Goal: Information Seeking & Learning: Check status

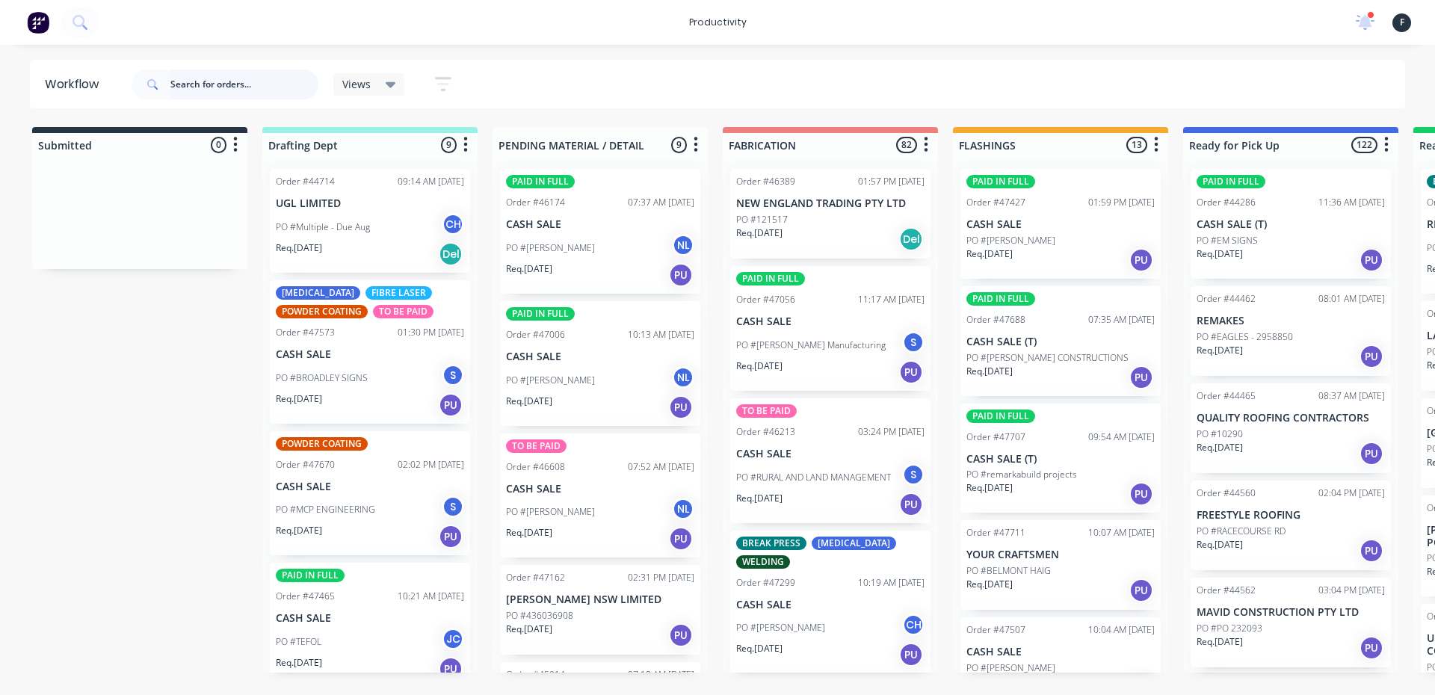
drag, startPoint x: 206, startPoint y: 80, endPoint x: 216, endPoint y: 85, distance: 11.7
click at [206, 80] on input "text" at bounding box center [244, 84] width 148 height 30
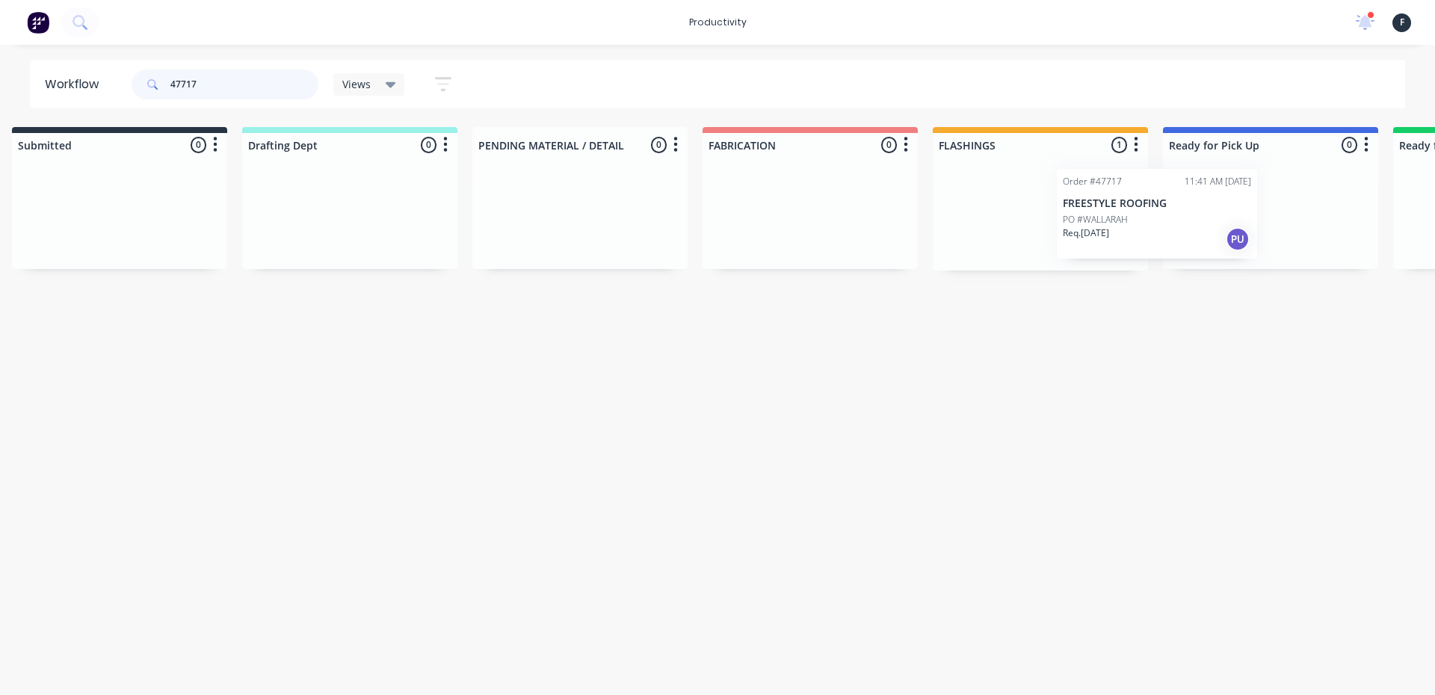
scroll to position [0, 69]
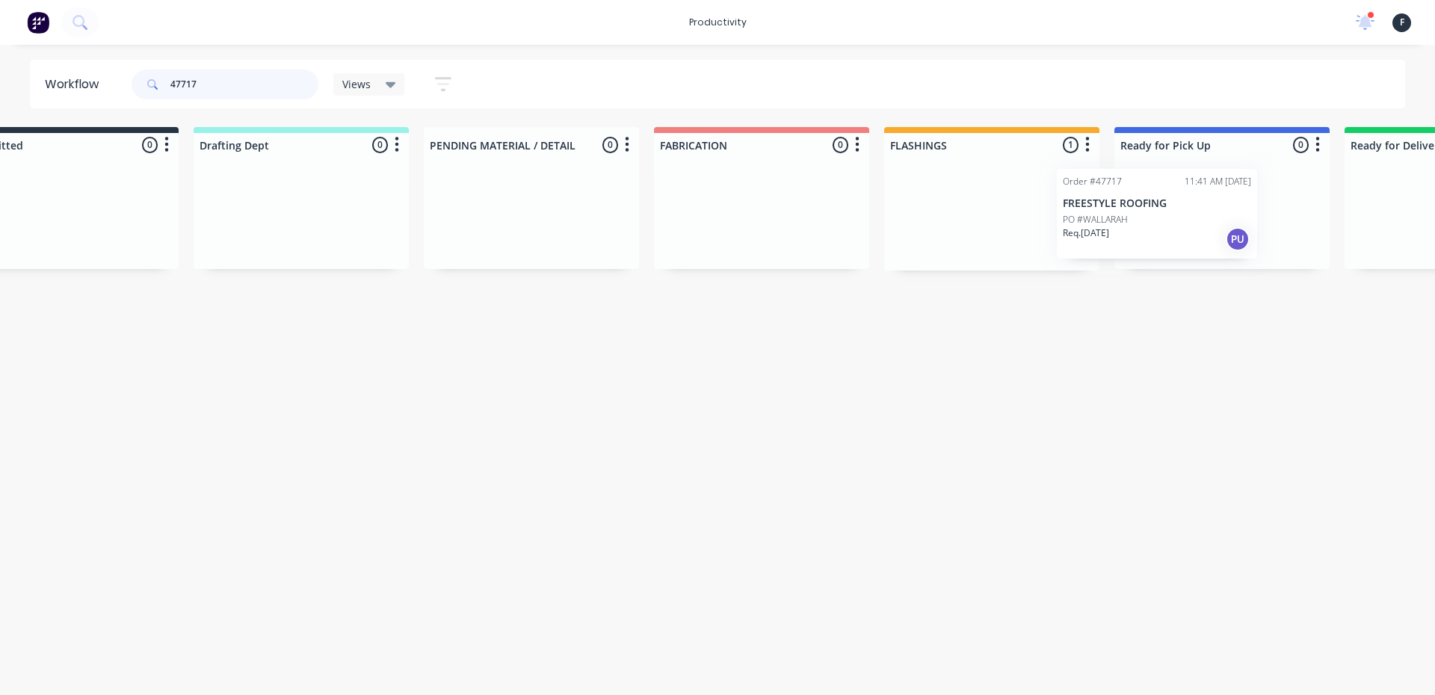
drag, startPoint x: 1022, startPoint y: 220, endPoint x: 1164, endPoint y: 220, distance: 141.2
click at [1164, 220] on div "Submitted 0 Sort By Created date Required date Order number Customer name Most …" at bounding box center [1166, 198] width 2492 height 143
type input "47717"
click at [1191, 216] on div at bounding box center [1221, 214] width 215 height 114
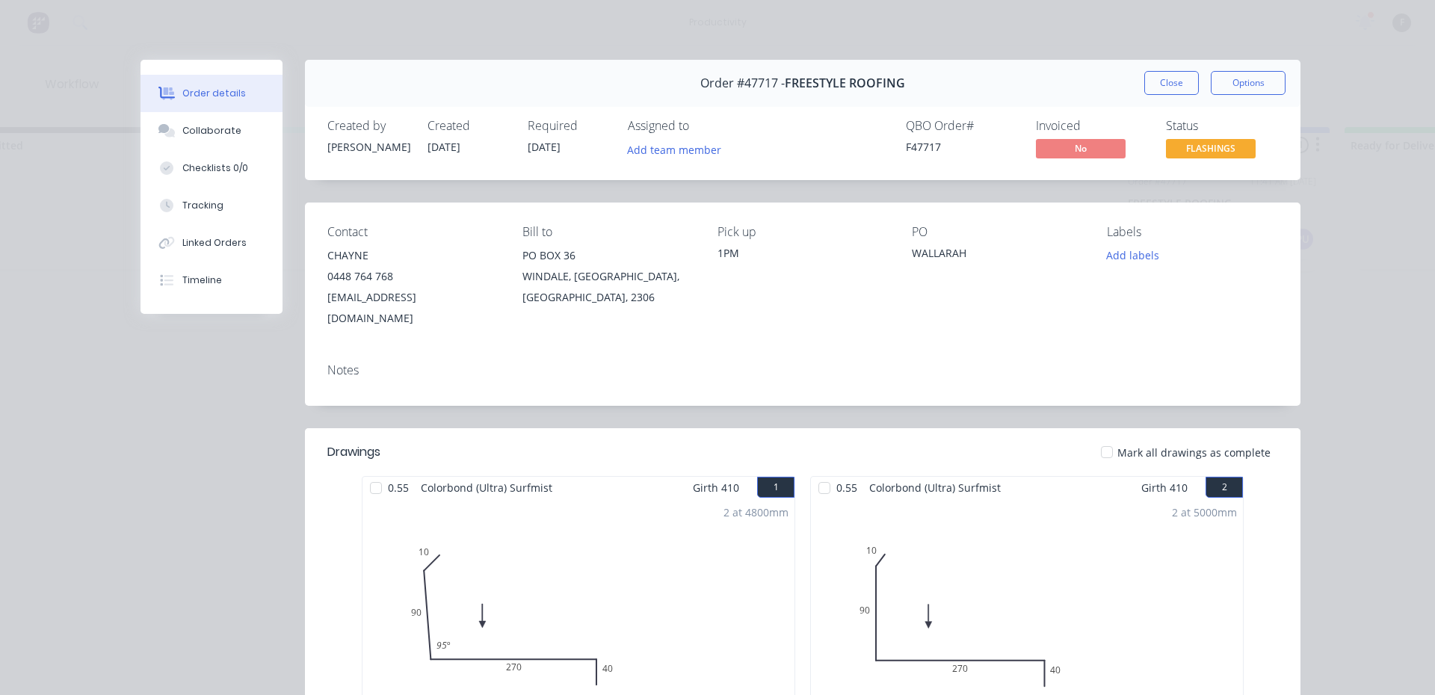
click at [191, 121] on button "Collaborate" at bounding box center [211, 130] width 142 height 37
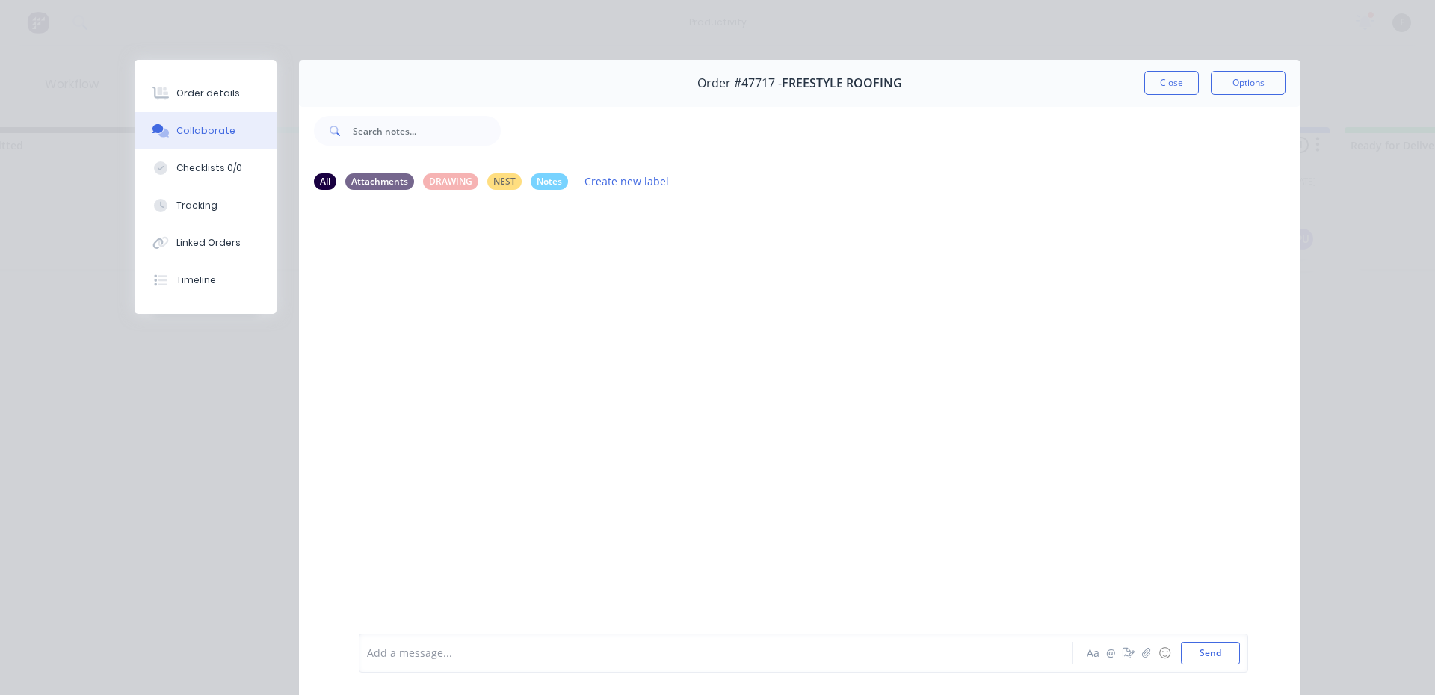
click at [501, 649] on div at bounding box center [695, 654] width 654 height 16
click at [1178, 79] on button "Close" at bounding box center [1171, 83] width 55 height 24
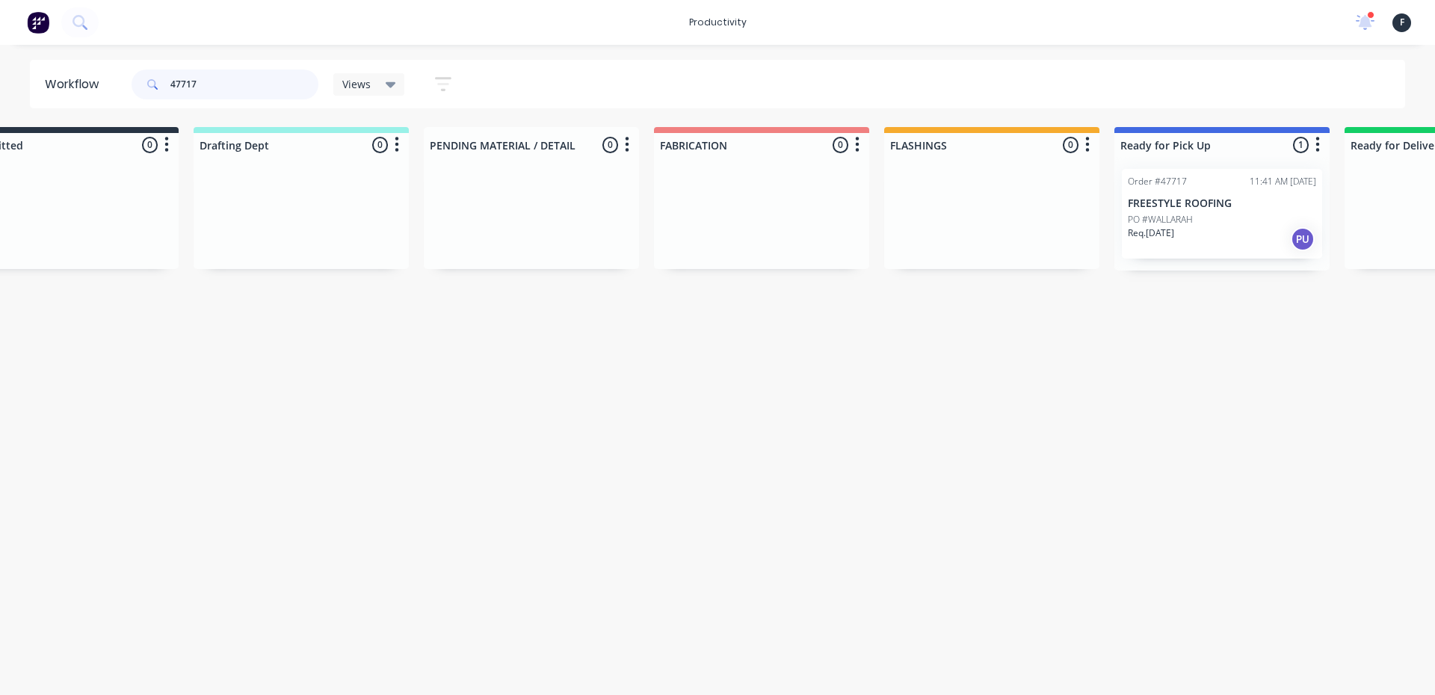
click at [243, 79] on input "47717" at bounding box center [244, 84] width 148 height 30
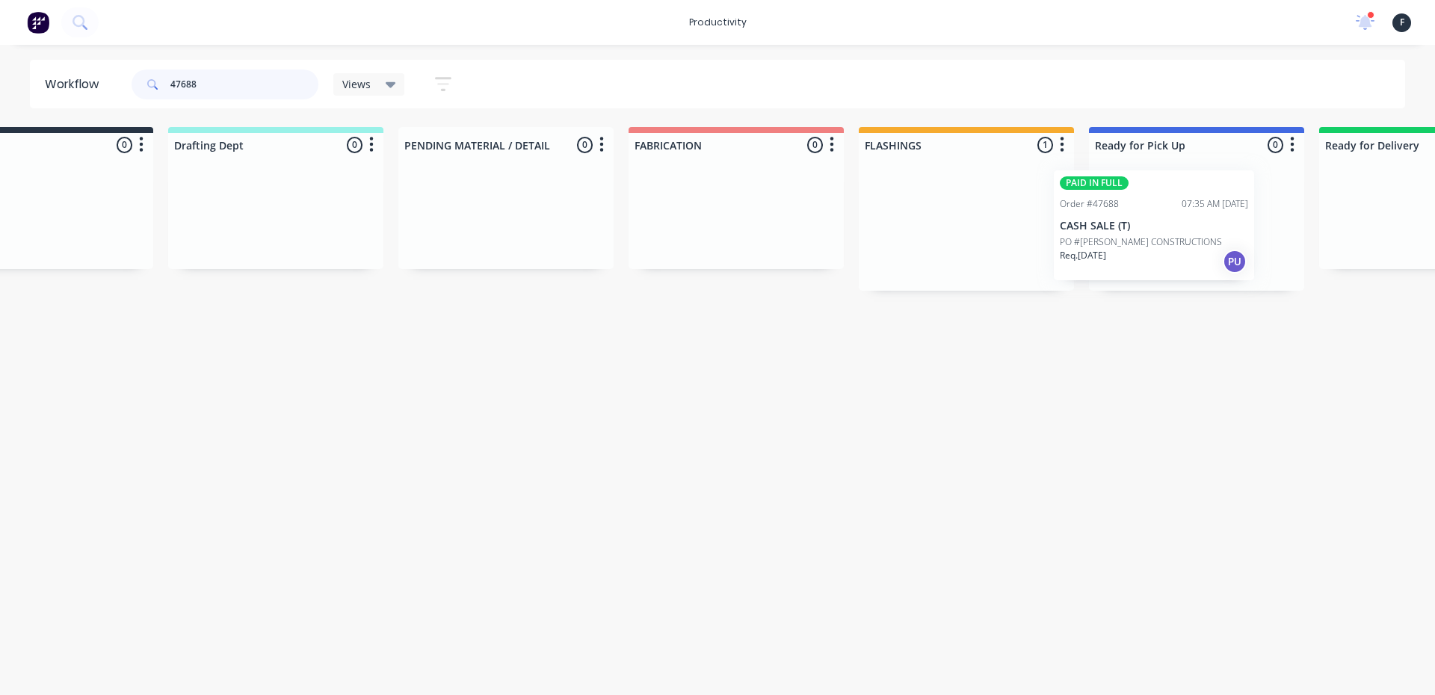
drag, startPoint x: 1044, startPoint y: 248, endPoint x: 1142, endPoint y: 250, distance: 97.9
click at [1142, 250] on div "Submitted 0 Sort By Created date Required date Order number Customer name Most …" at bounding box center [1141, 209] width 2492 height 164
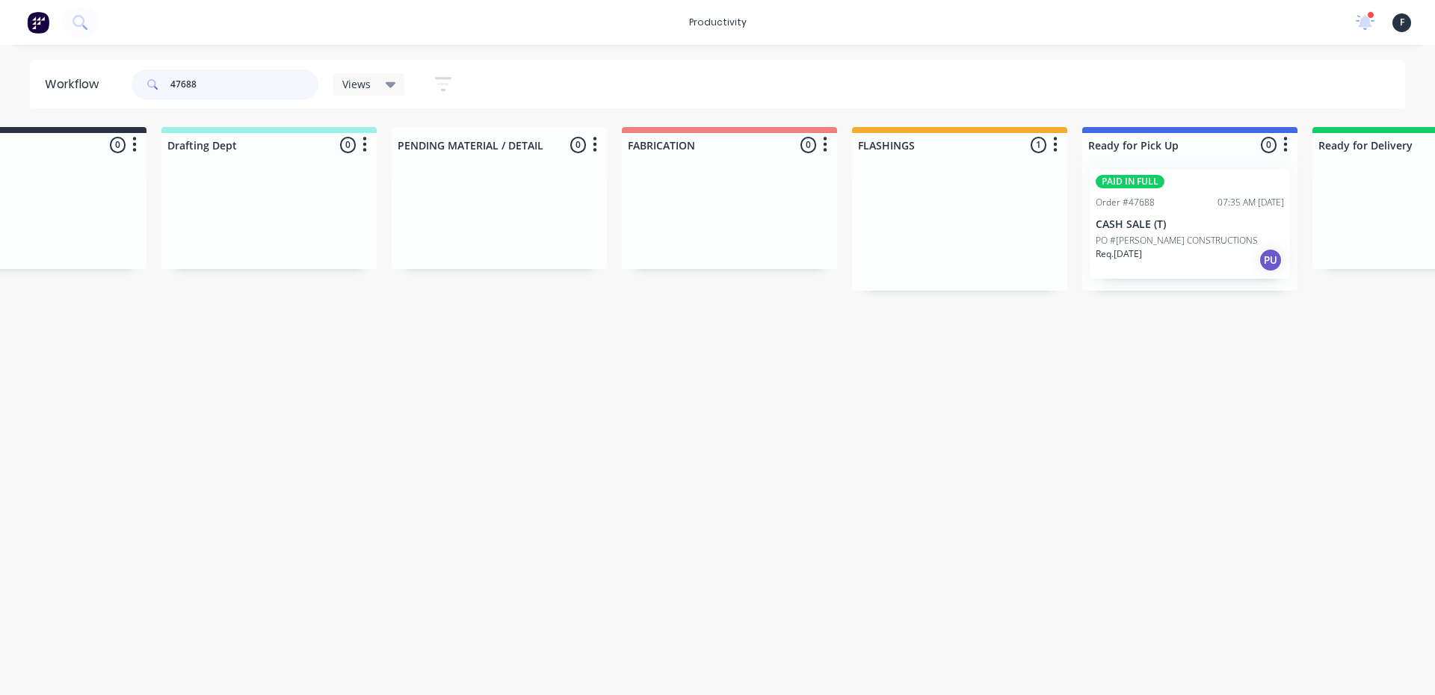
type input "47688"
click at [1142, 250] on div at bounding box center [1189, 224] width 215 height 134
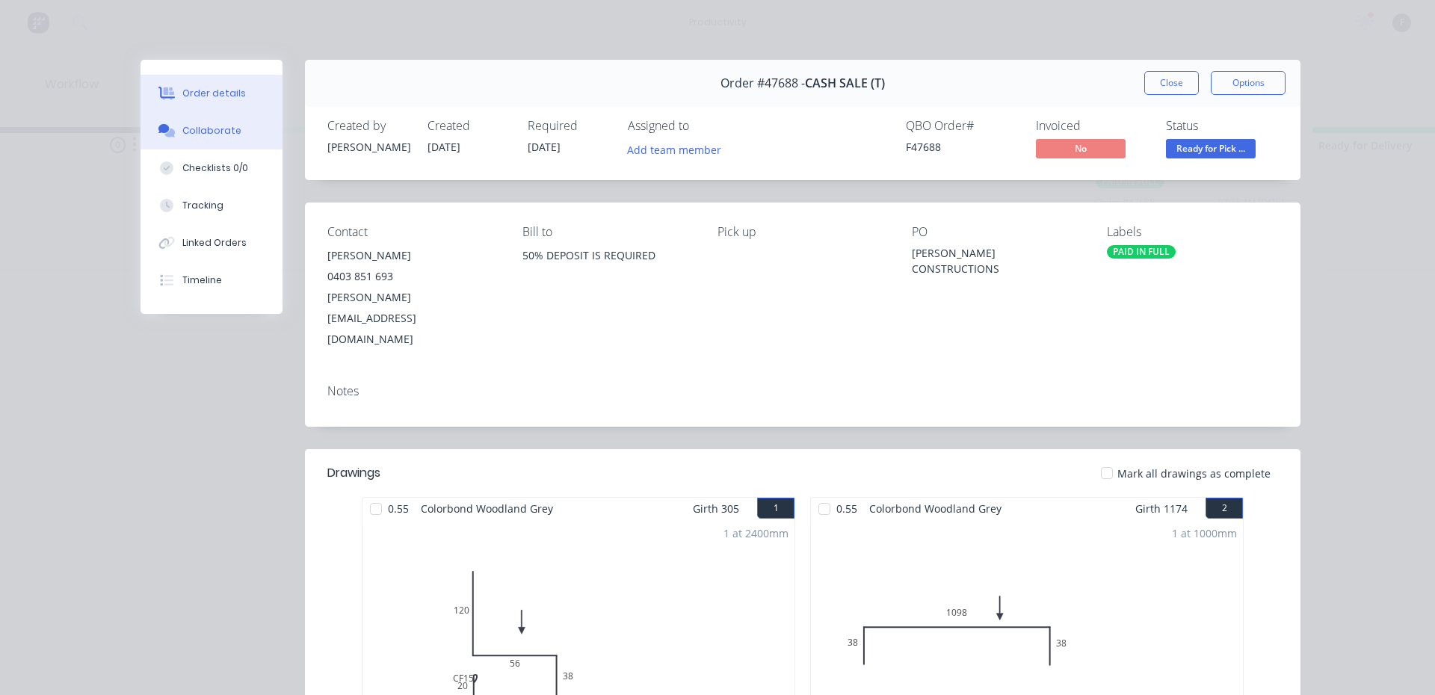
click at [161, 146] on button "Collaborate" at bounding box center [211, 130] width 142 height 37
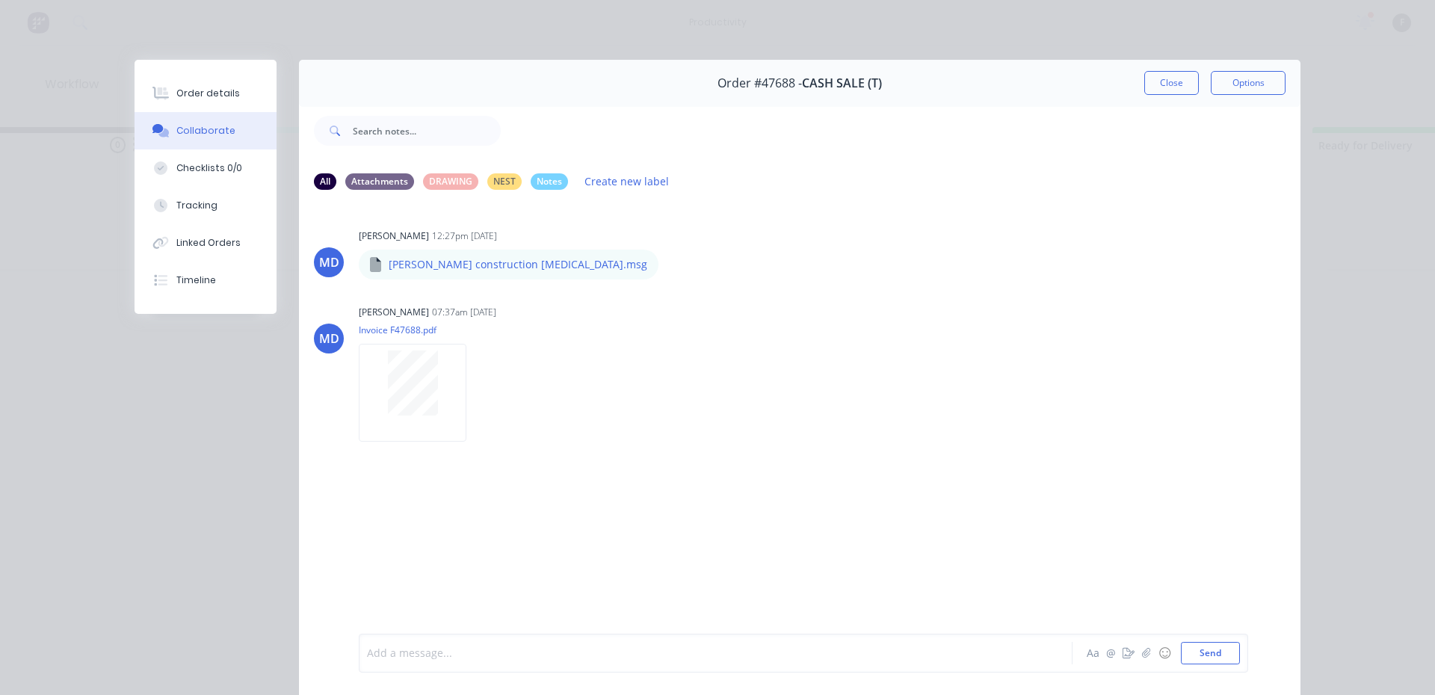
drag, startPoint x: 379, startPoint y: 658, endPoint x: 312, endPoint y: 452, distance: 216.0
click at [380, 655] on div at bounding box center [695, 654] width 654 height 16
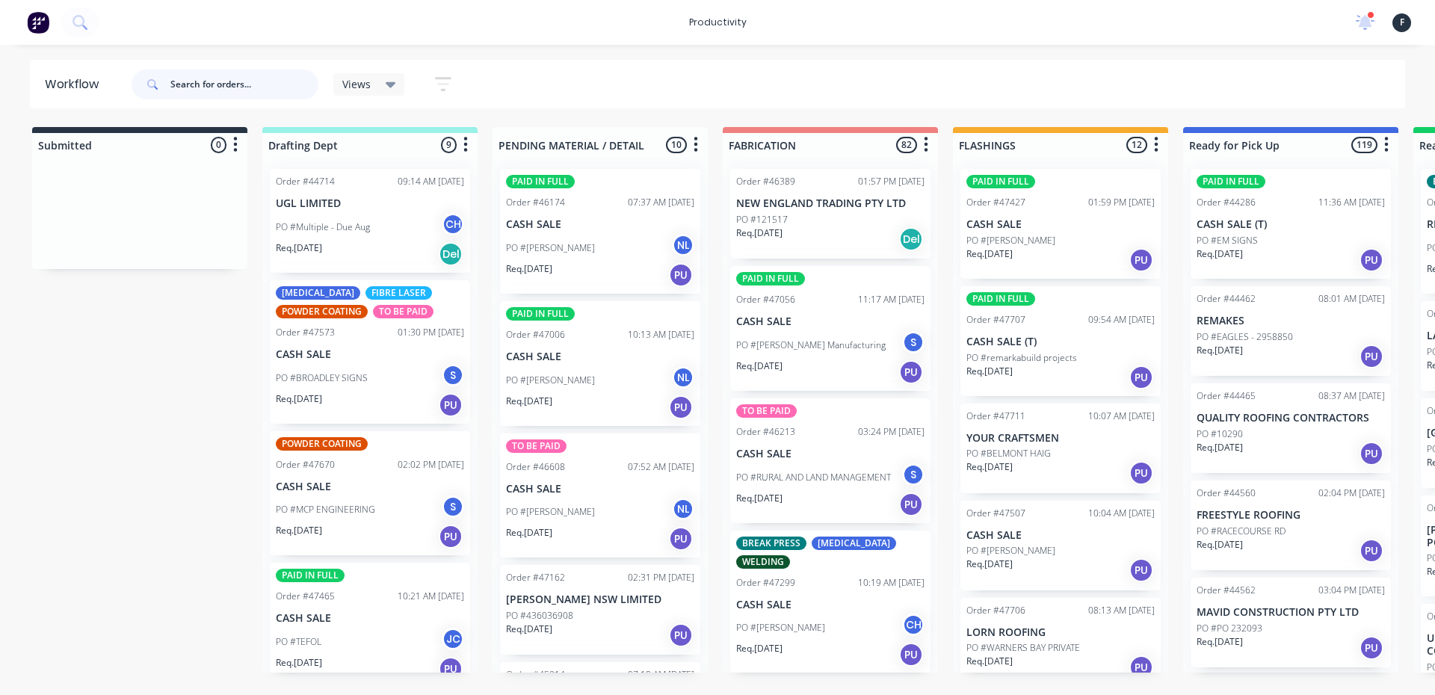
click at [297, 87] on input "text" at bounding box center [244, 84] width 148 height 30
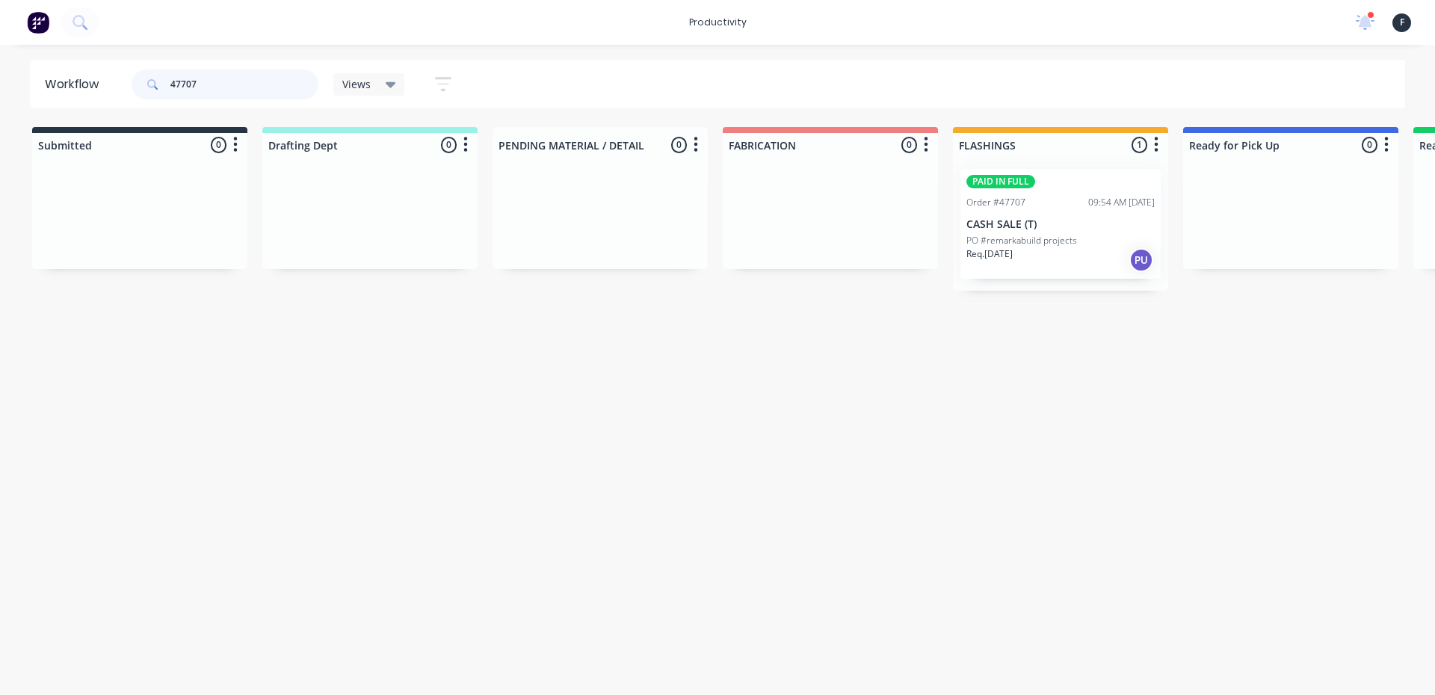
drag, startPoint x: 1064, startPoint y: 270, endPoint x: 1071, endPoint y: 266, distance: 7.7
click at [1069, 267] on div "PAID IN FULL Order #47707 09:54 AM [DATE] CASH SALE (T) PO #remarkabuild projec…" at bounding box center [1060, 224] width 215 height 134
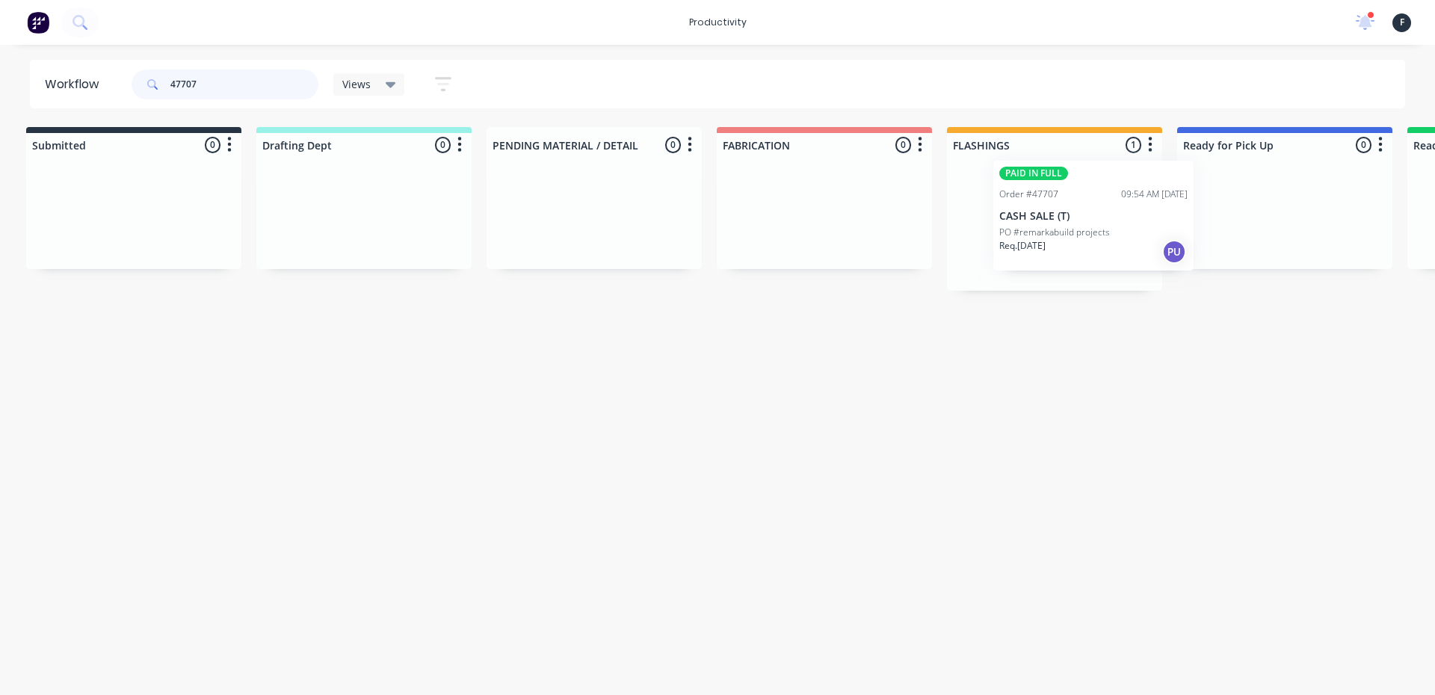
drag, startPoint x: 1149, startPoint y: 242, endPoint x: 1241, endPoint y: 237, distance: 92.1
click at [1241, 237] on div "Submitted 0 Sort By Created date Required date Order number Customer name Most …" at bounding box center [1229, 209] width 2492 height 164
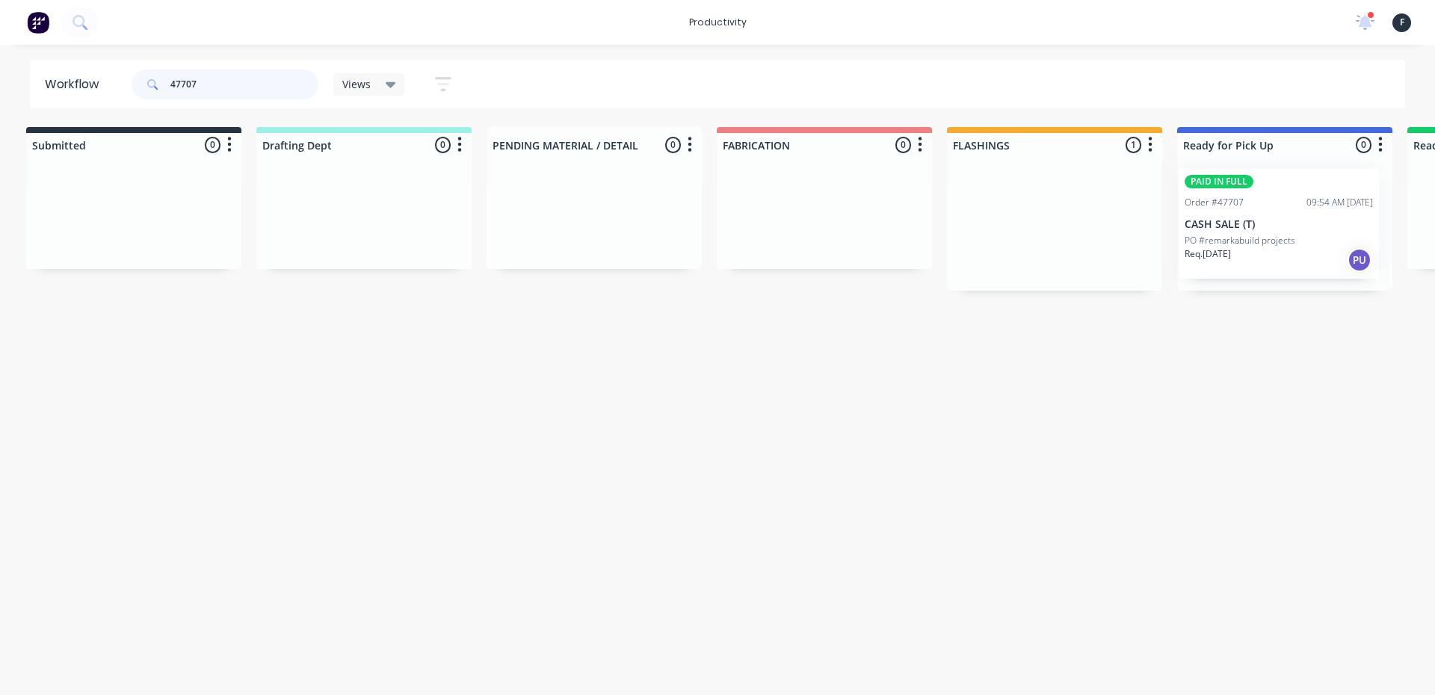
scroll to position [0, 12]
type input "47707"
click at [1255, 233] on div at bounding box center [1278, 224] width 215 height 134
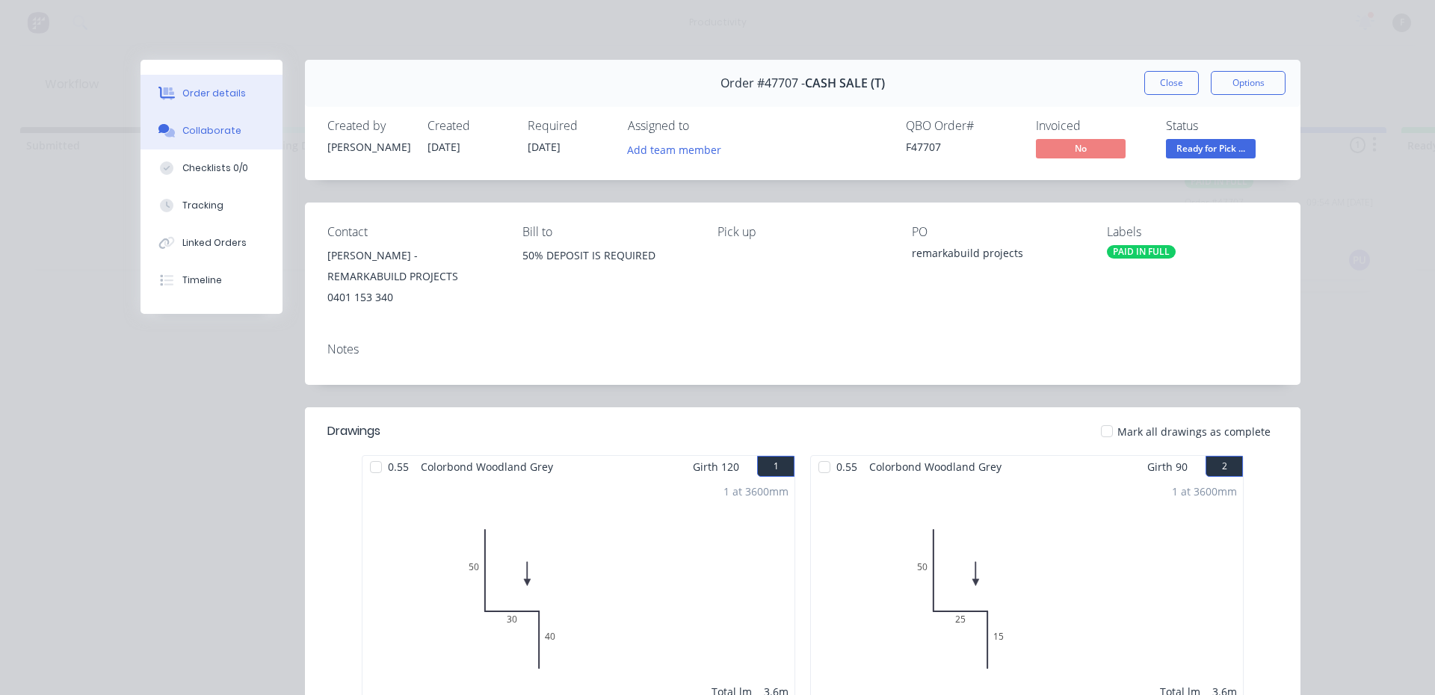
click at [192, 130] on div "Collaborate" at bounding box center [211, 130] width 59 height 13
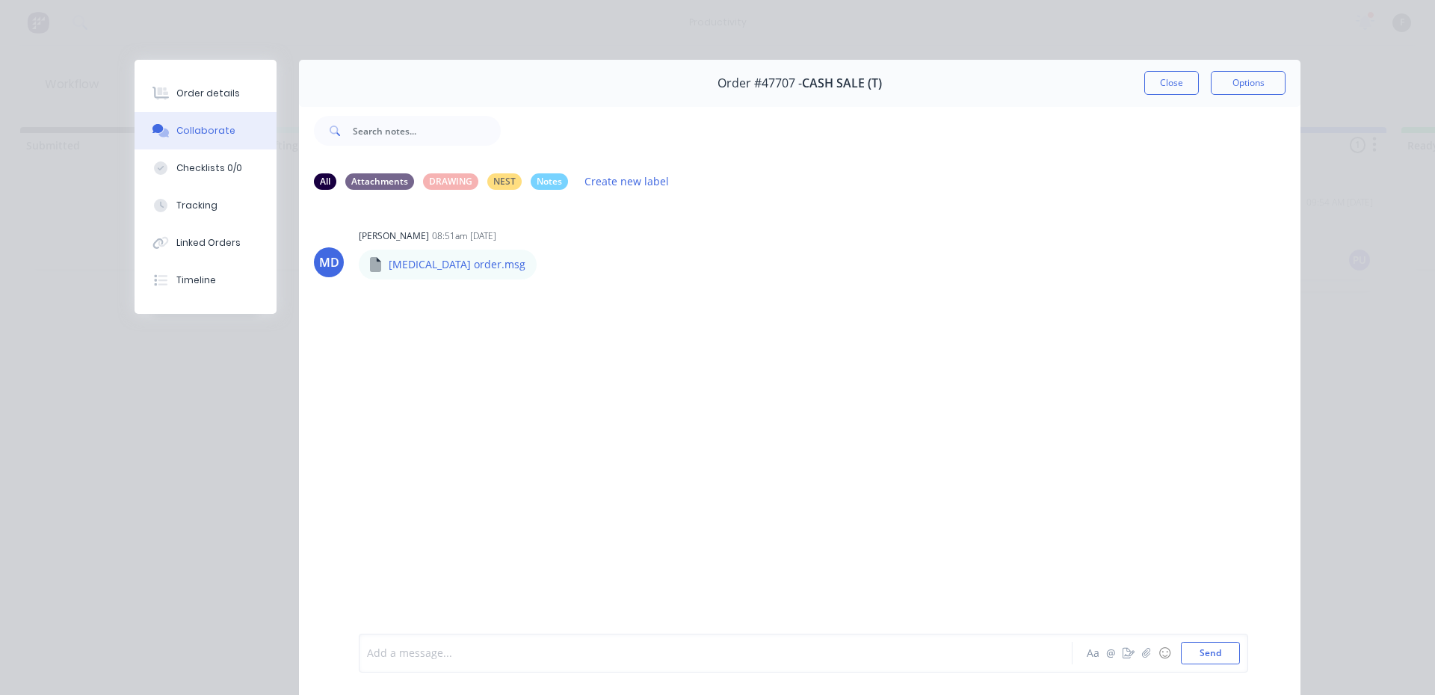
click at [726, 656] on div at bounding box center [695, 654] width 654 height 16
click at [1156, 83] on button "Close" at bounding box center [1171, 83] width 55 height 24
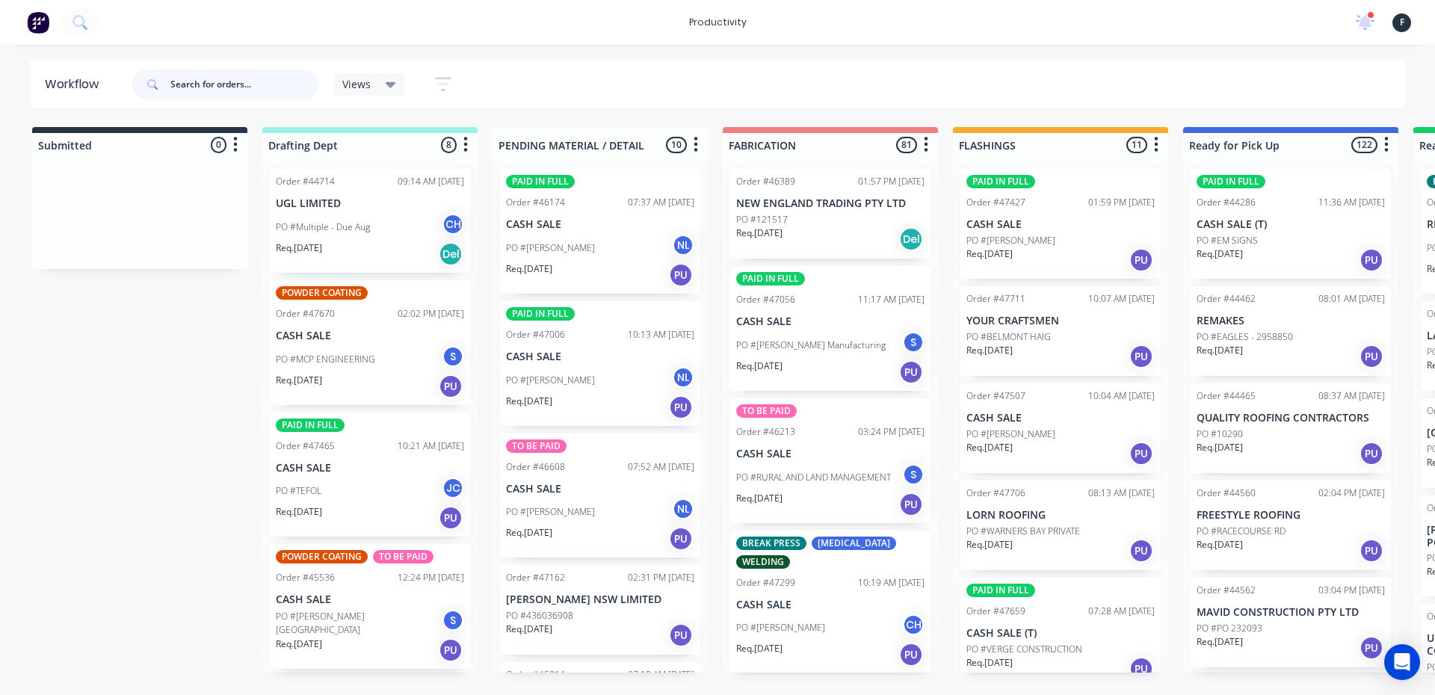
drag, startPoint x: 250, startPoint y: 81, endPoint x: 808, endPoint y: 58, distance: 558.0
click at [250, 80] on input "text" at bounding box center [244, 84] width 148 height 30
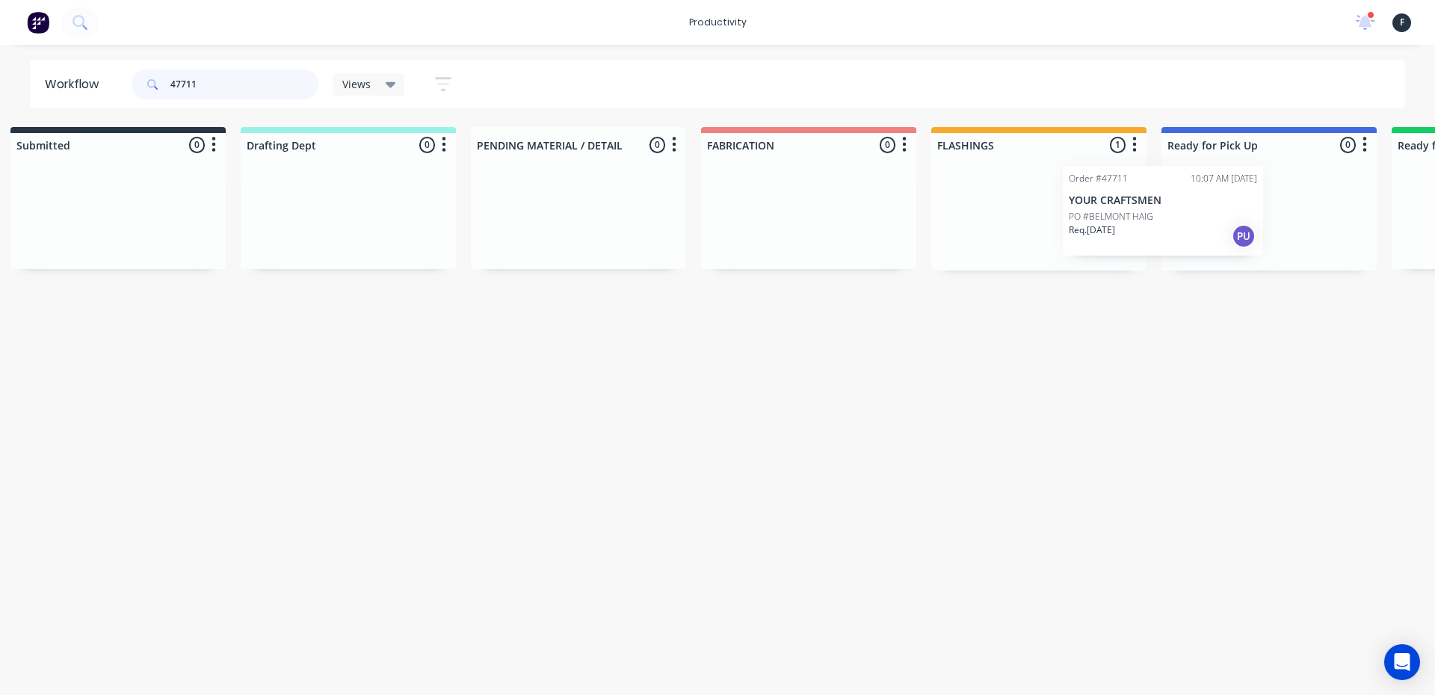
scroll to position [0, 26]
drag, startPoint x: 1084, startPoint y: 239, endPoint x: 1194, endPoint y: 235, distance: 110.7
click at [1194, 235] on div "Submitted 0 Sort By Created date Required date Order number Customer name Most …" at bounding box center [1209, 198] width 2492 height 143
type input "47711"
click at [1208, 234] on p "Req. 12/09/25" at bounding box center [1193, 232] width 46 height 13
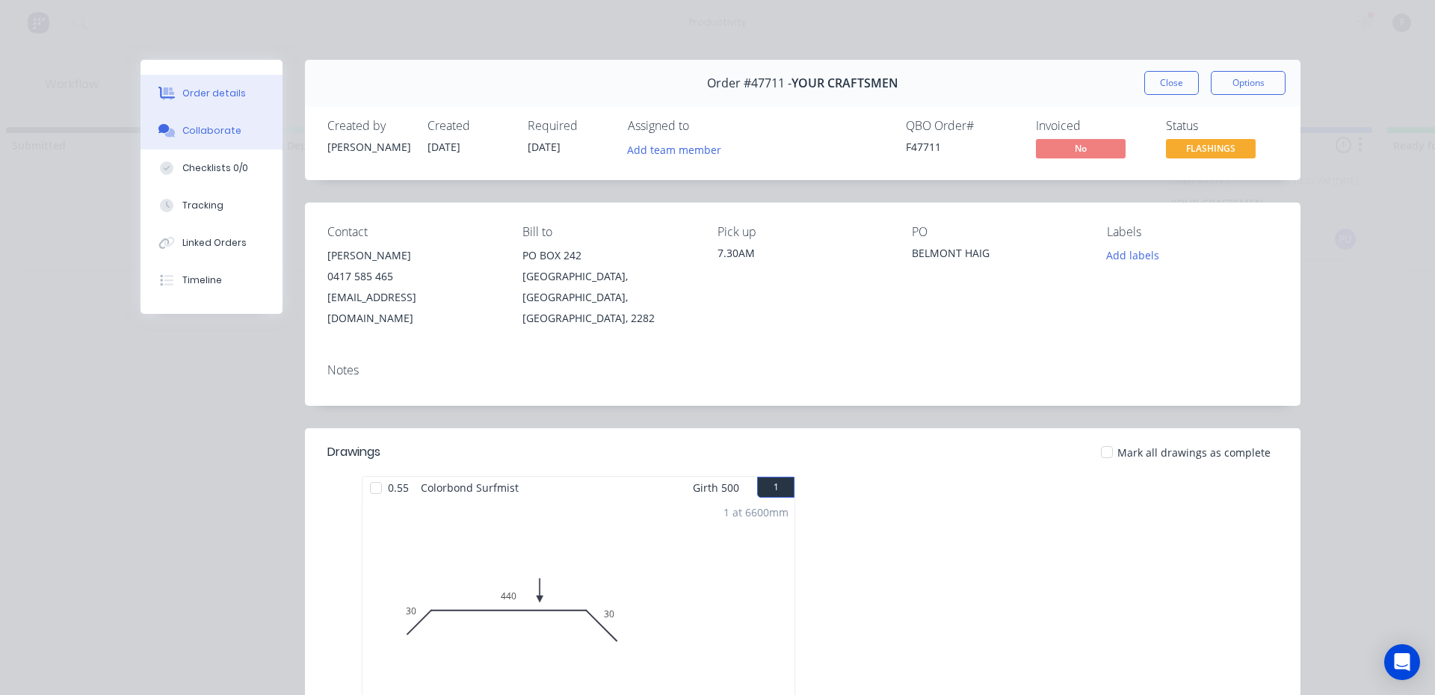
click at [243, 132] on button "Collaborate" at bounding box center [211, 130] width 142 height 37
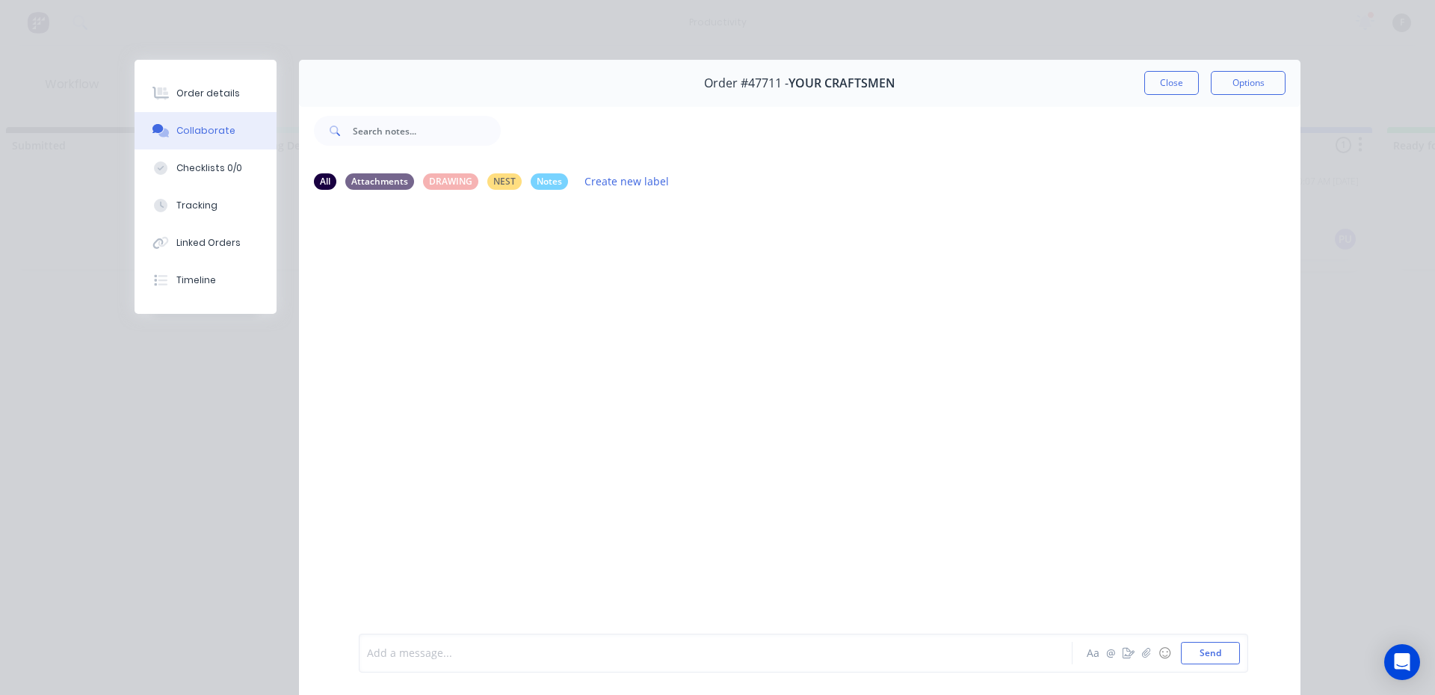
click at [384, 652] on div at bounding box center [695, 654] width 654 height 16
click at [1152, 92] on button "Close" at bounding box center [1171, 83] width 55 height 24
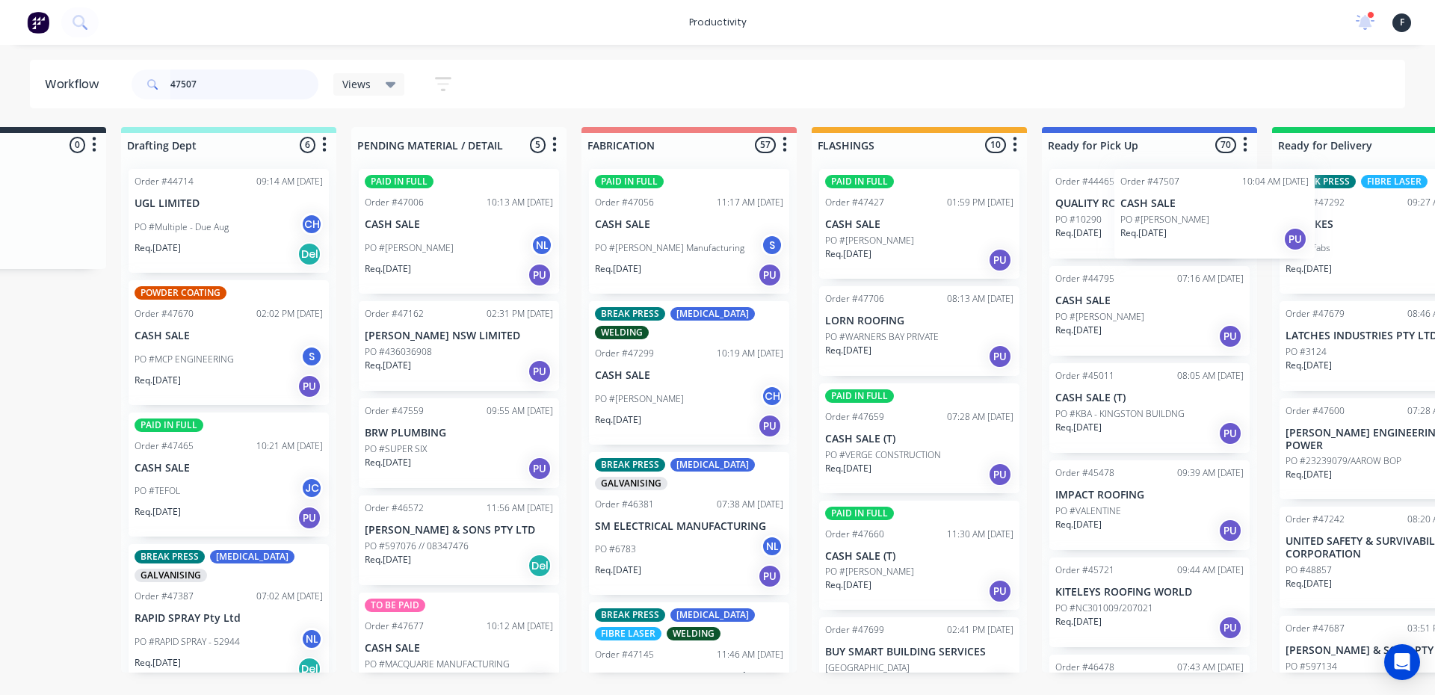
scroll to position [0, 157]
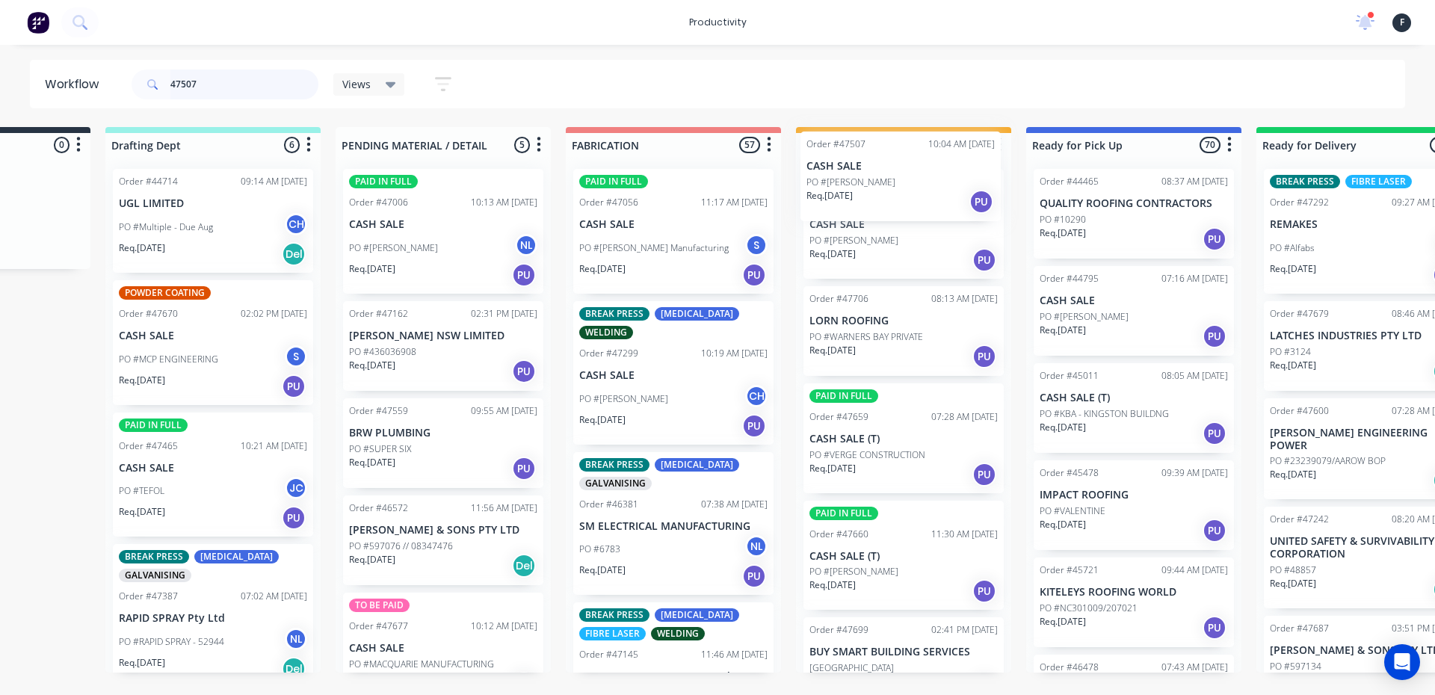
drag, startPoint x: 1010, startPoint y: 225, endPoint x: 856, endPoint y: 187, distance: 158.6
click at [856, 187] on div "PAID IN FULL Order #47427 01:59 PM 05/09/25 CASH SALE PO #SCOTT YOUNG Req. 10/0…" at bounding box center [903, 415] width 215 height 516
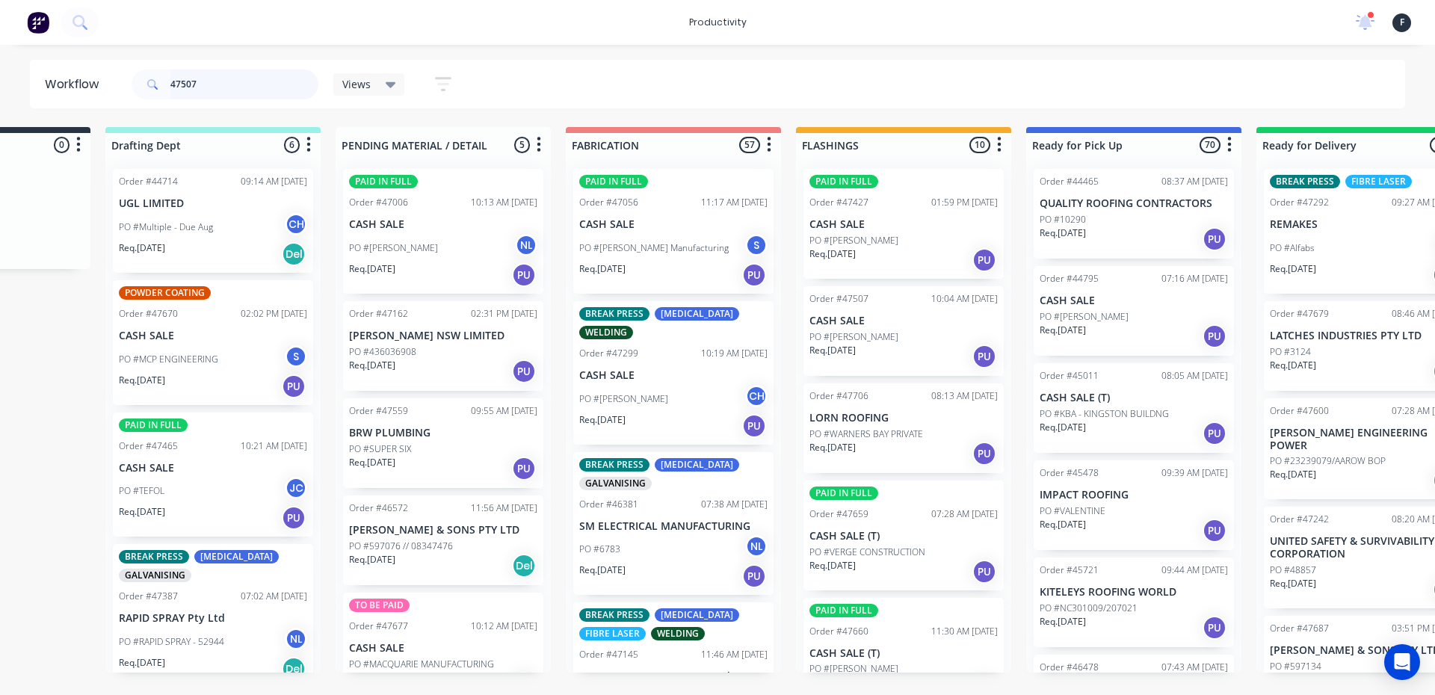
drag, startPoint x: 216, startPoint y: 83, endPoint x: 24, endPoint y: 86, distance: 192.1
click at [24, 86] on div "Workflow 47507 Views Save new view None (Default) edit Nilesh edit Production e…" at bounding box center [717, 84] width 1435 height 49
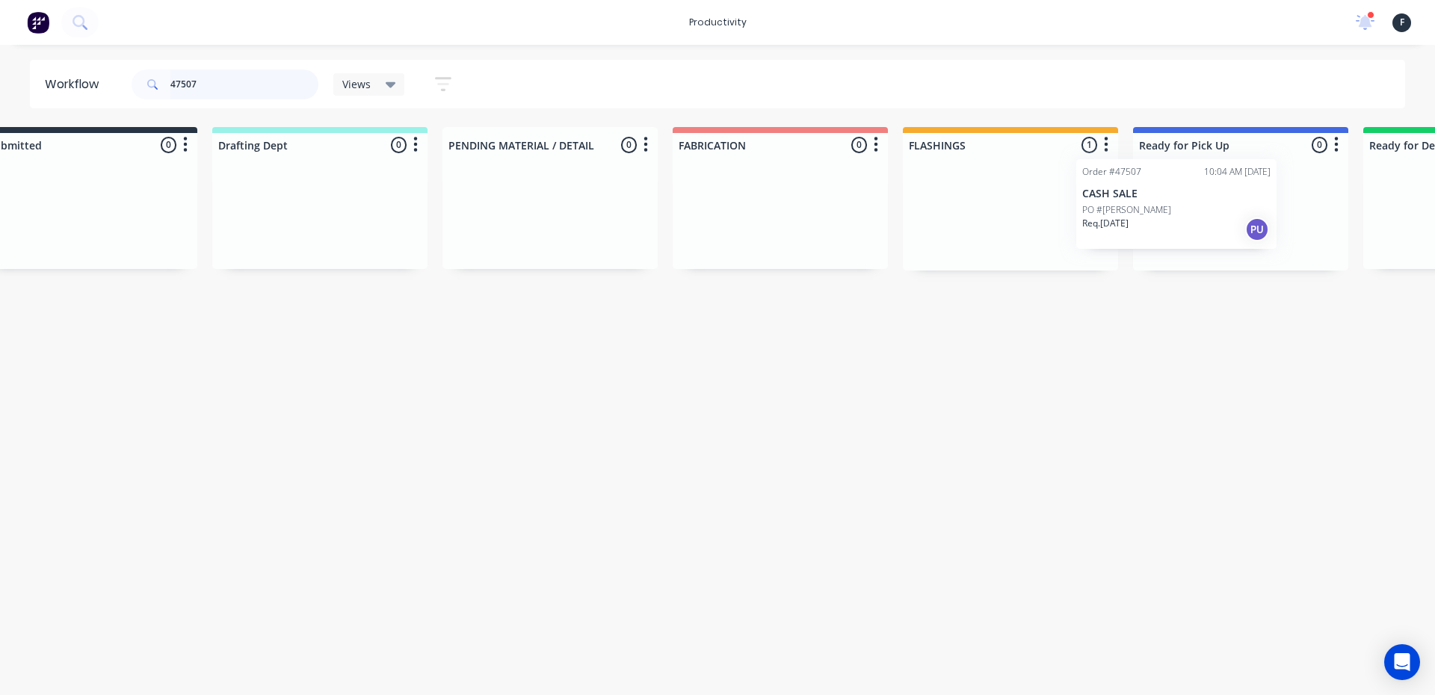
drag, startPoint x: 990, startPoint y: 223, endPoint x: 1106, endPoint y: 213, distance: 116.2
click at [1106, 213] on div "Submitted 0 Sort By Created date Required date Order number Customer name Most …" at bounding box center [1185, 198] width 2492 height 143
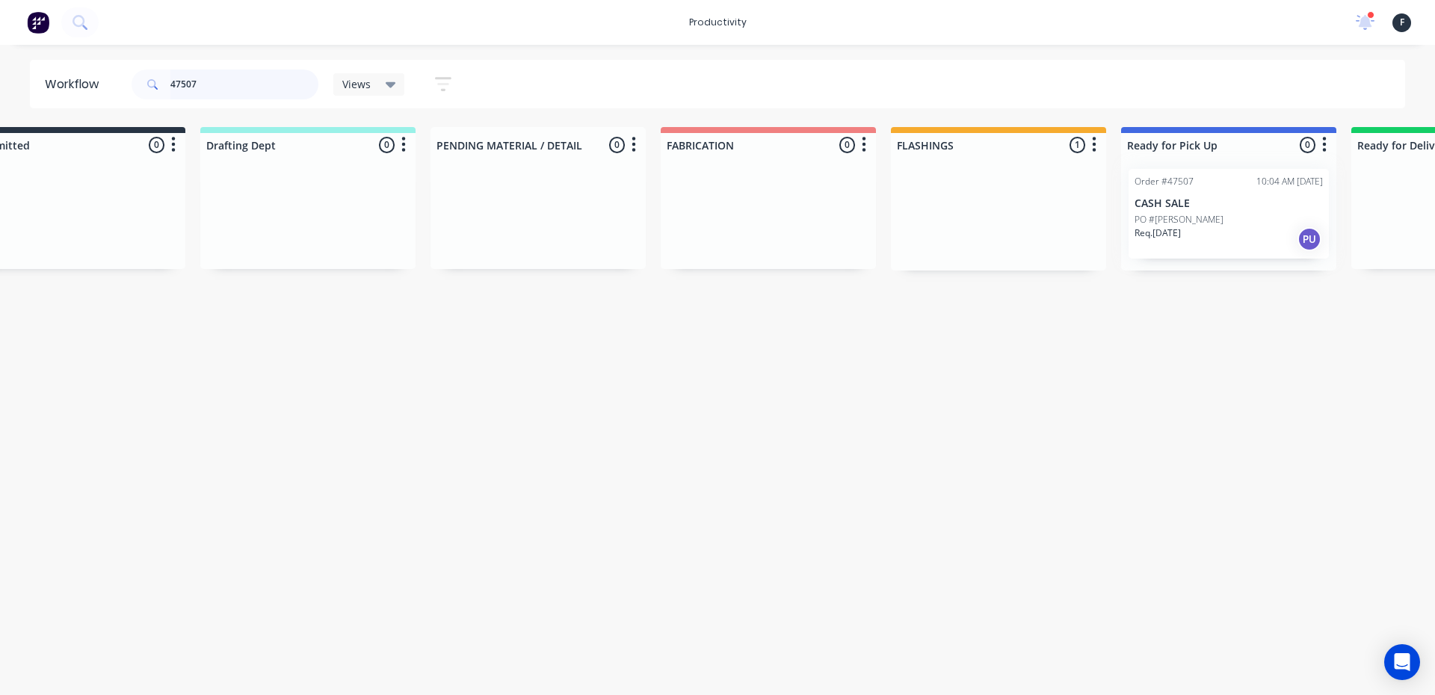
type input "47507"
click at [1193, 218] on div at bounding box center [1228, 214] width 215 height 114
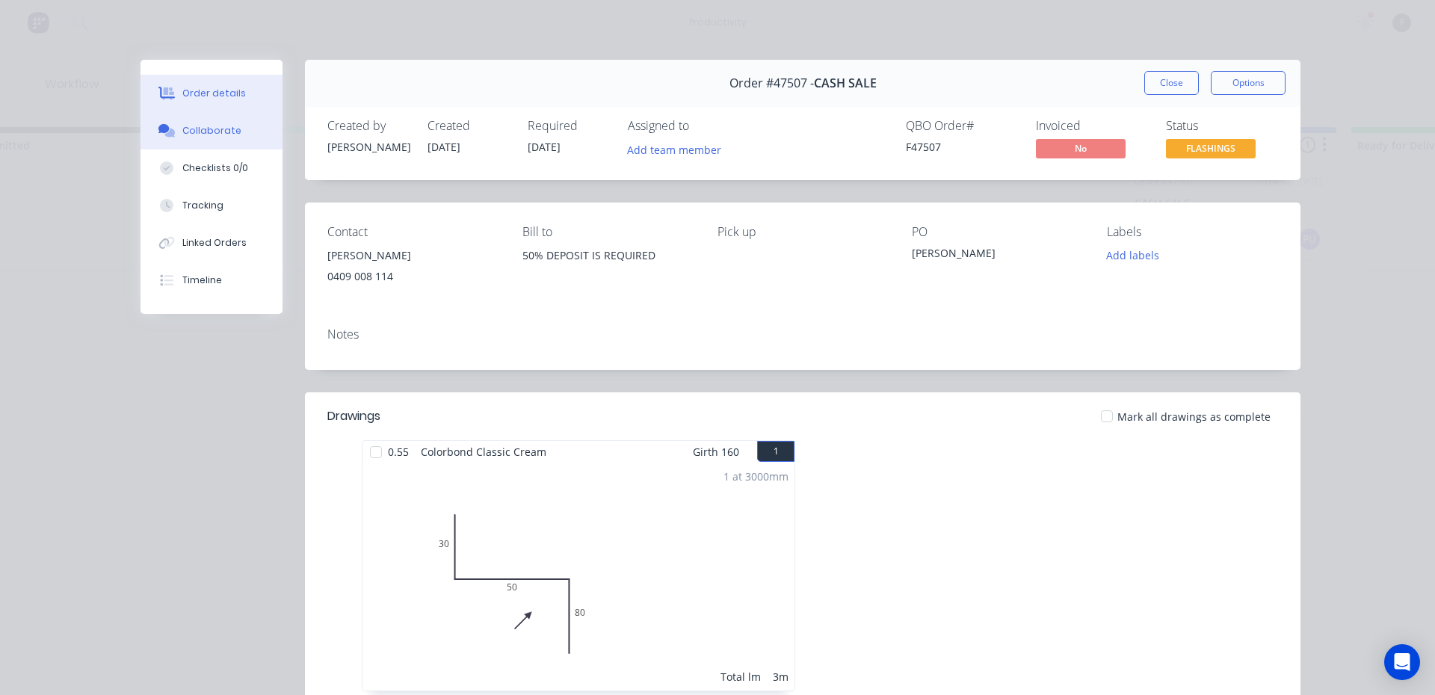
click at [176, 133] on button "Collaborate" at bounding box center [211, 130] width 142 height 37
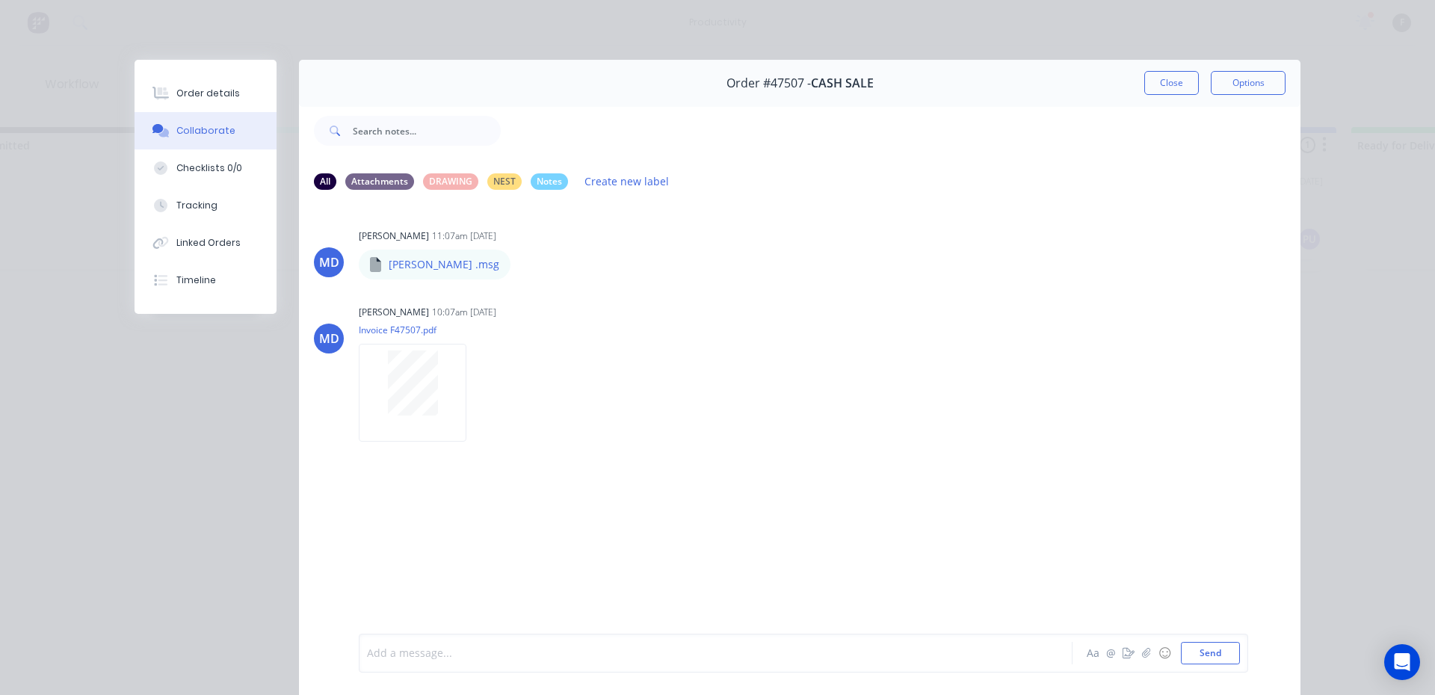
drag, startPoint x: 419, startPoint y: 651, endPoint x: 401, endPoint y: 526, distance: 126.1
click at [422, 649] on div at bounding box center [695, 654] width 654 height 16
